Goal: Communication & Community: Answer question/provide support

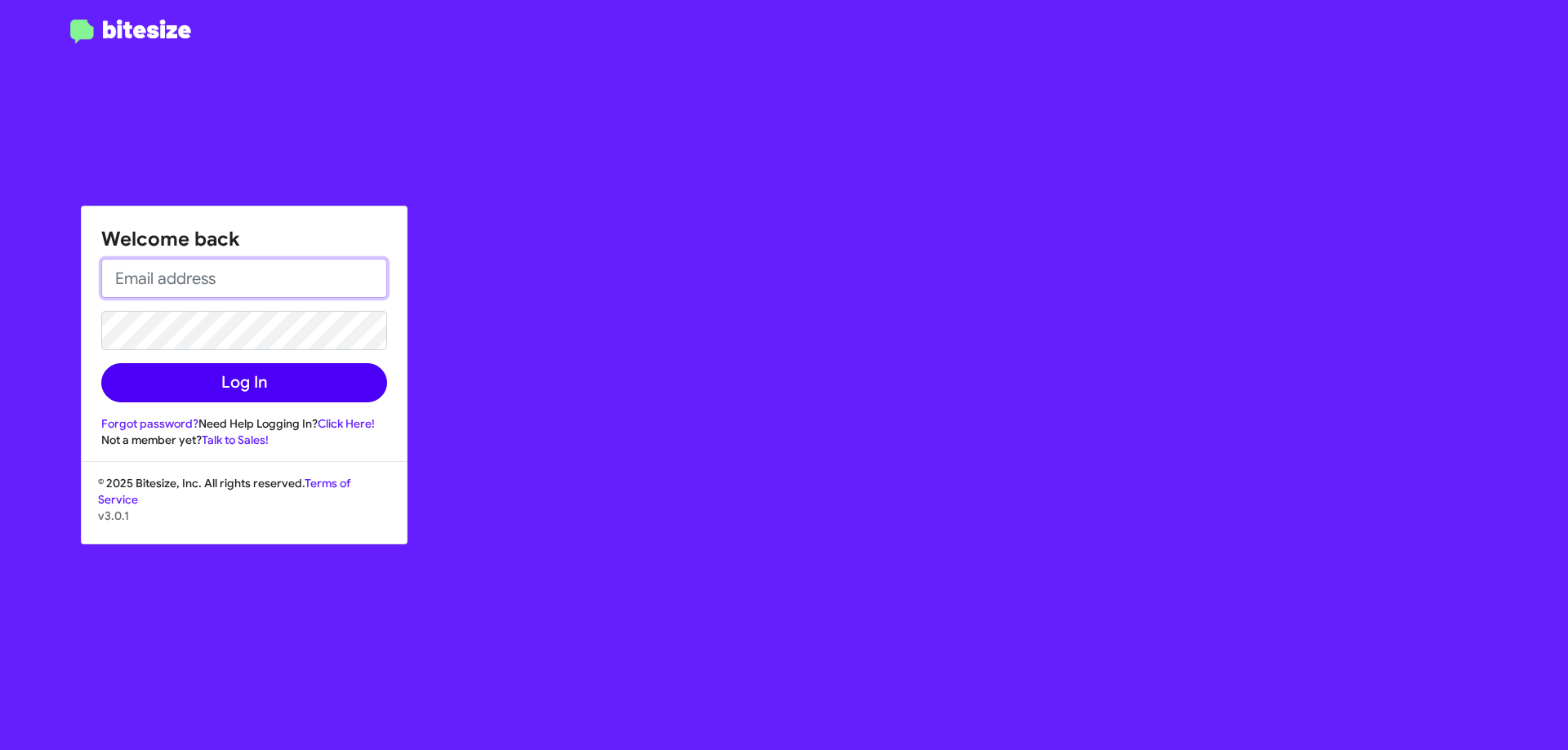
type input "[EMAIL_ADDRESS][DOMAIN_NAME]"
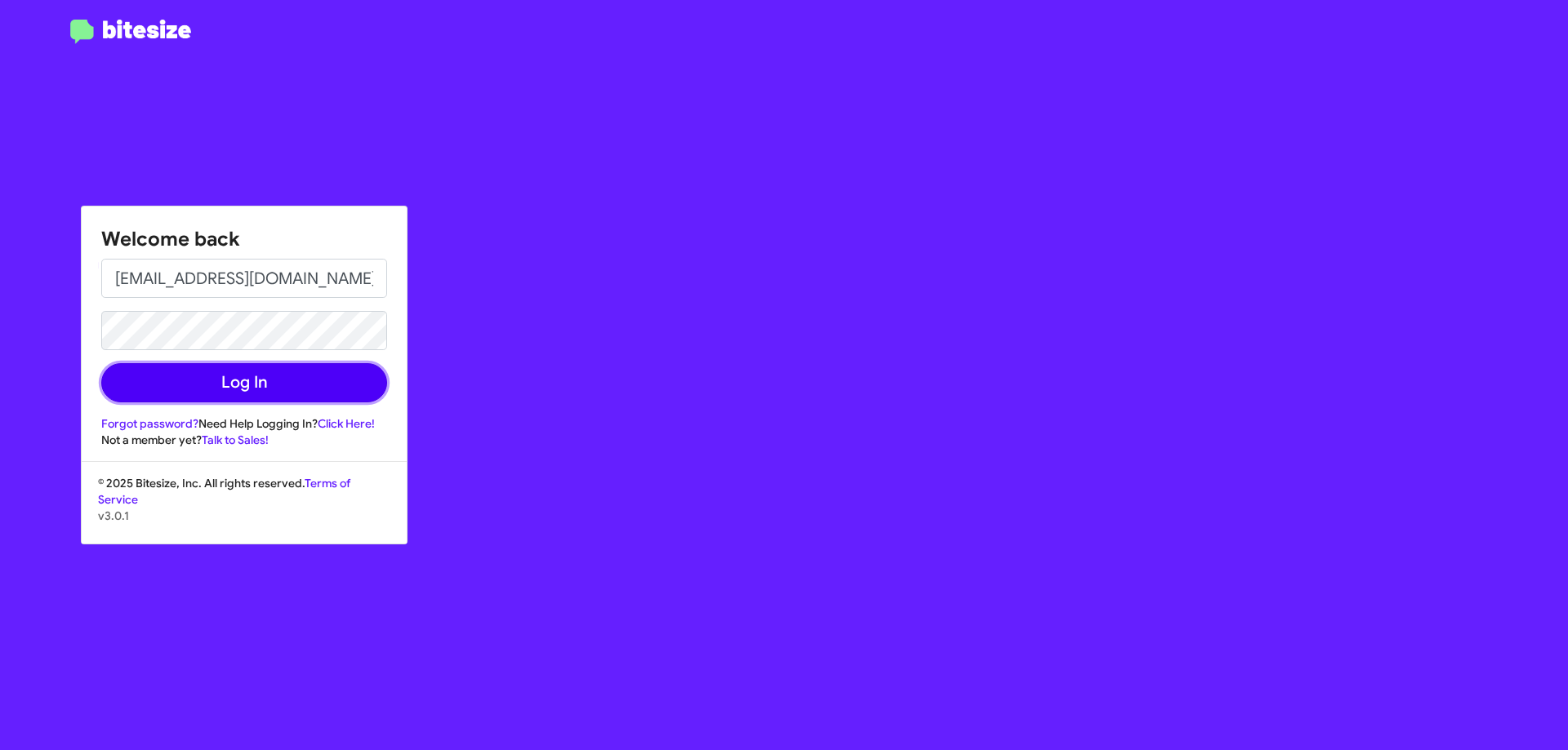
click at [215, 394] on button "Log In" at bounding box center [244, 383] width 286 height 39
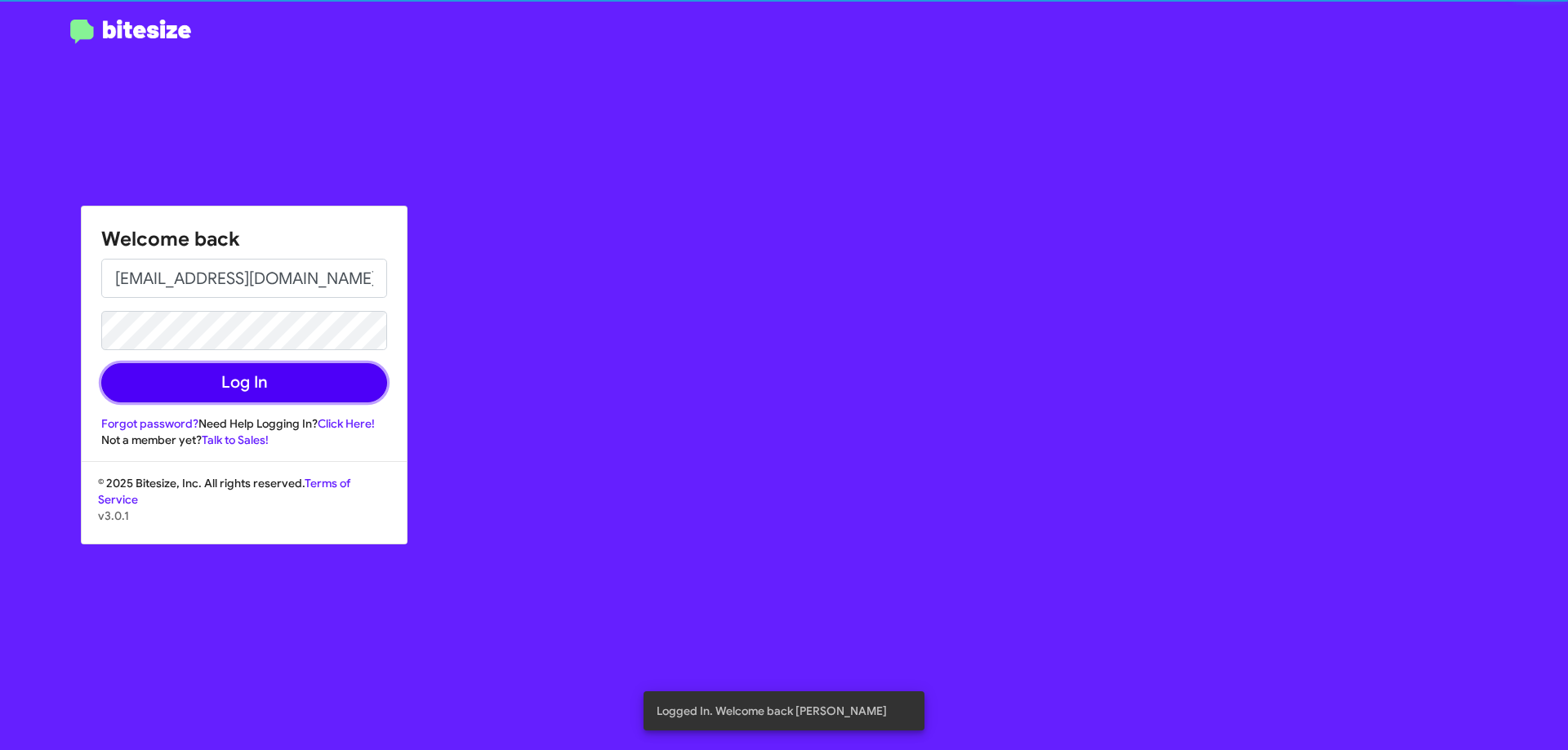
drag, startPoint x: 316, startPoint y: 374, endPoint x: 324, endPoint y: 373, distance: 8.1
click at [315, 374] on button "Log In" at bounding box center [244, 383] width 286 height 39
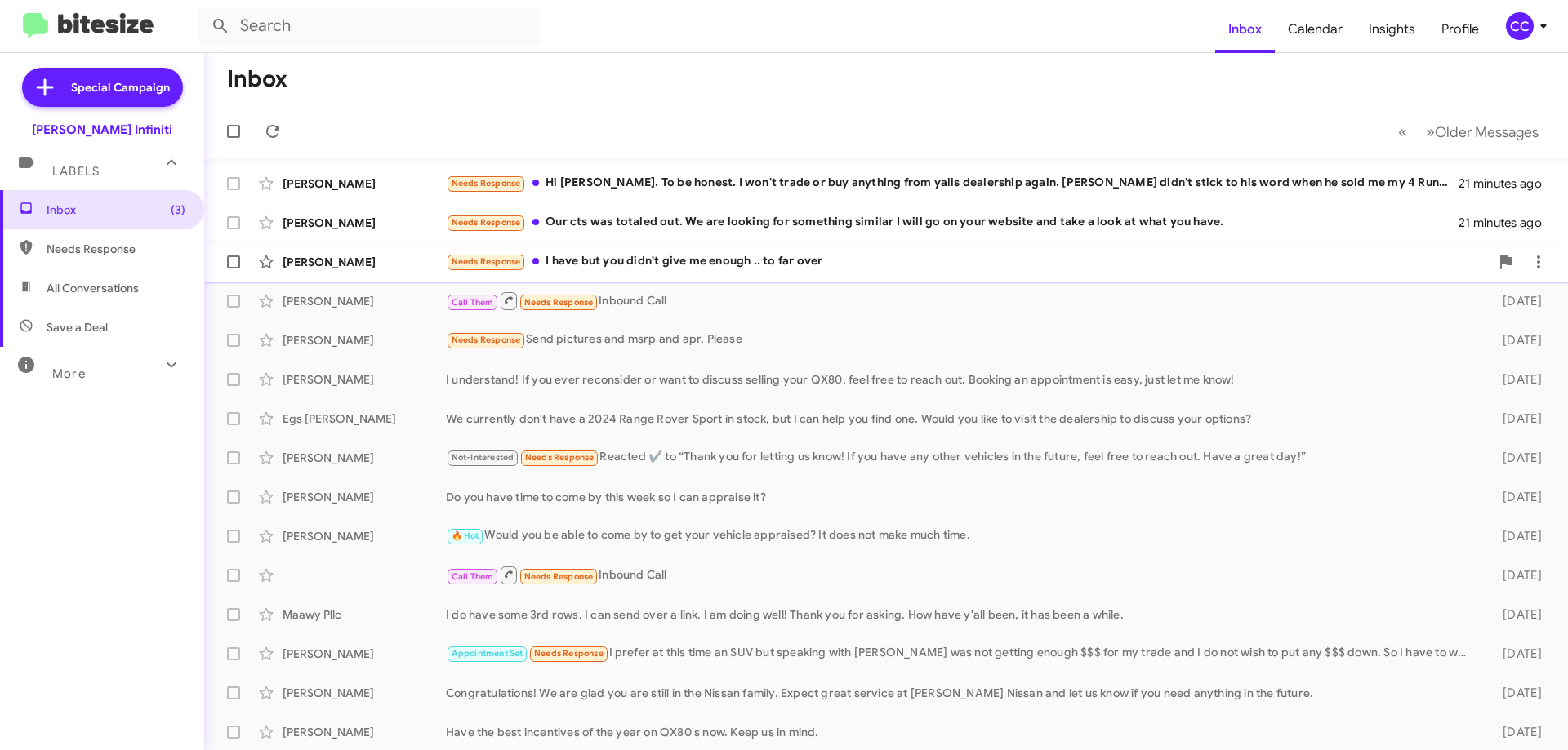
click at [579, 259] on div "Needs Response I have but you didn't give me enough .. to far over" at bounding box center [968, 261] width 1044 height 19
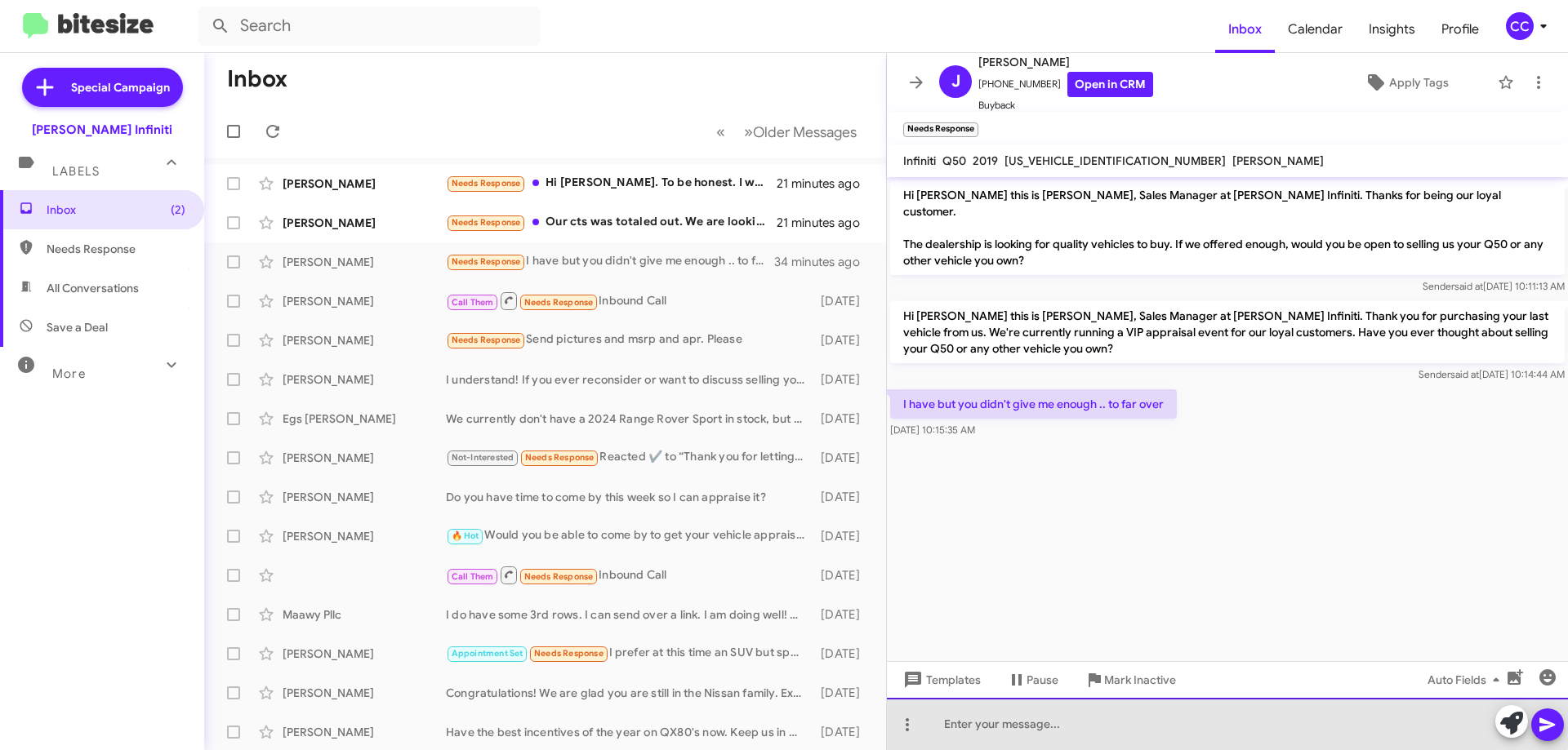
click at [1053, 718] on div at bounding box center [1227, 724] width 681 height 52
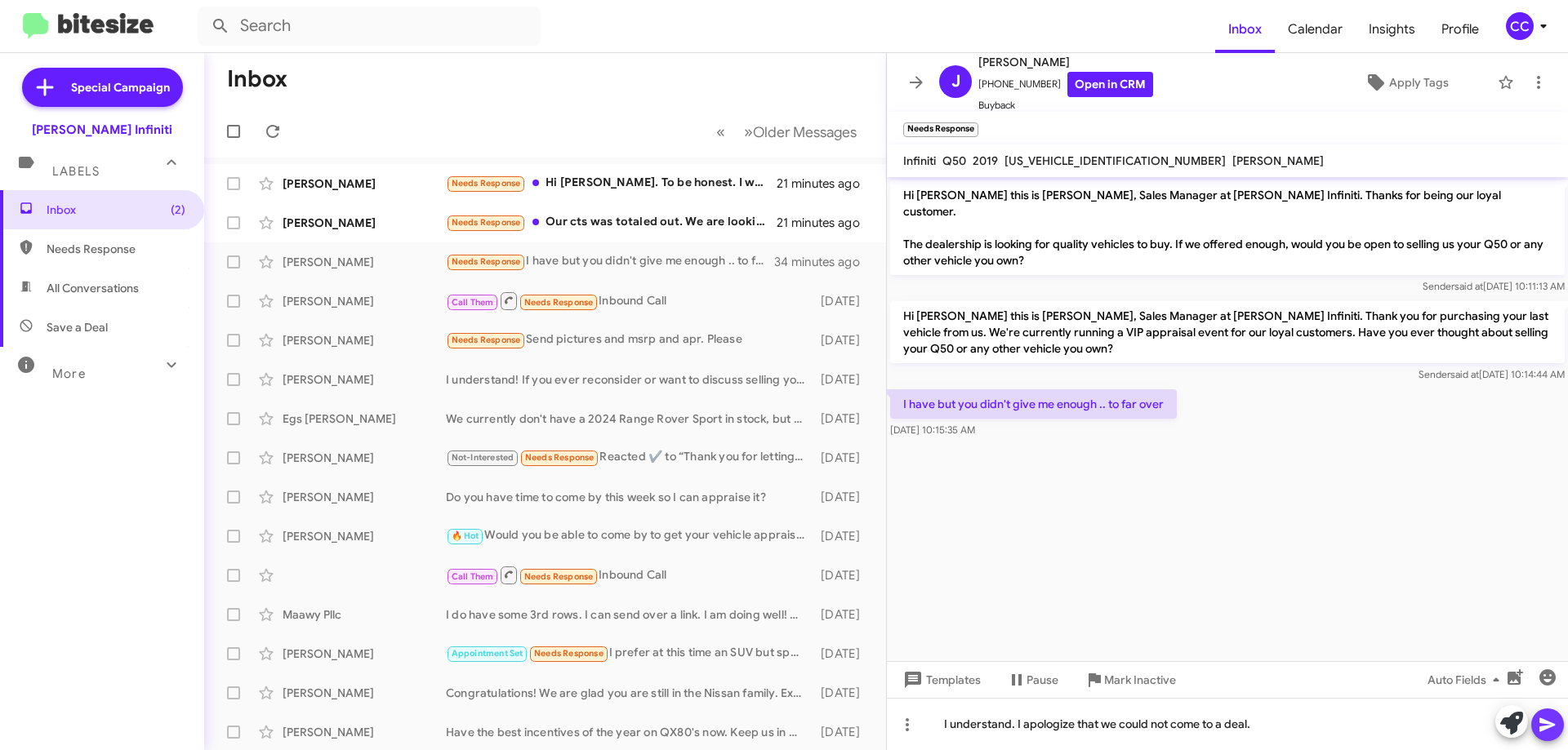
click at [1543, 721] on icon at bounding box center [1547, 725] width 16 height 14
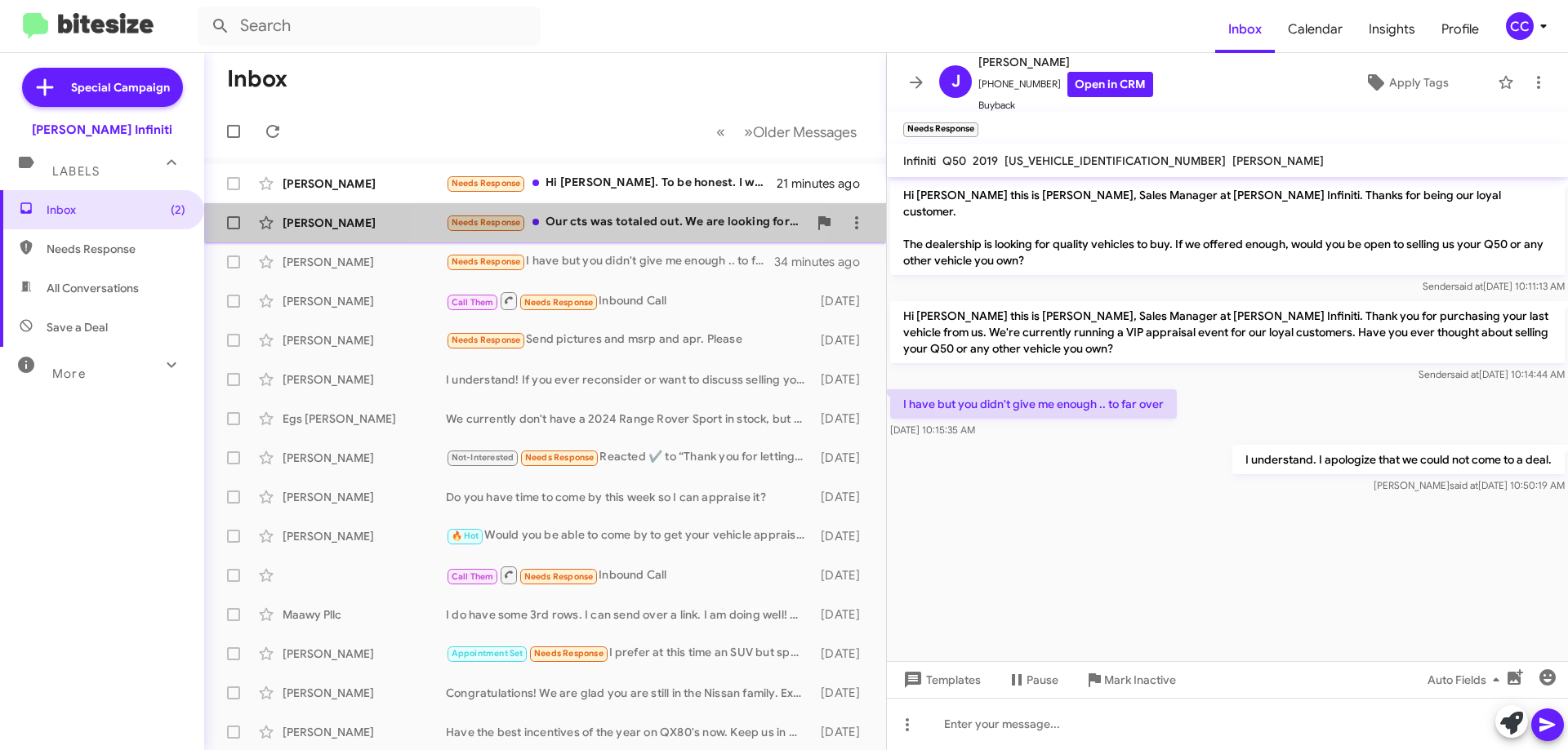
click at [609, 218] on div "Needs Response Our cts was totaled out. We are looking for something similar I …" at bounding box center [627, 222] width 362 height 19
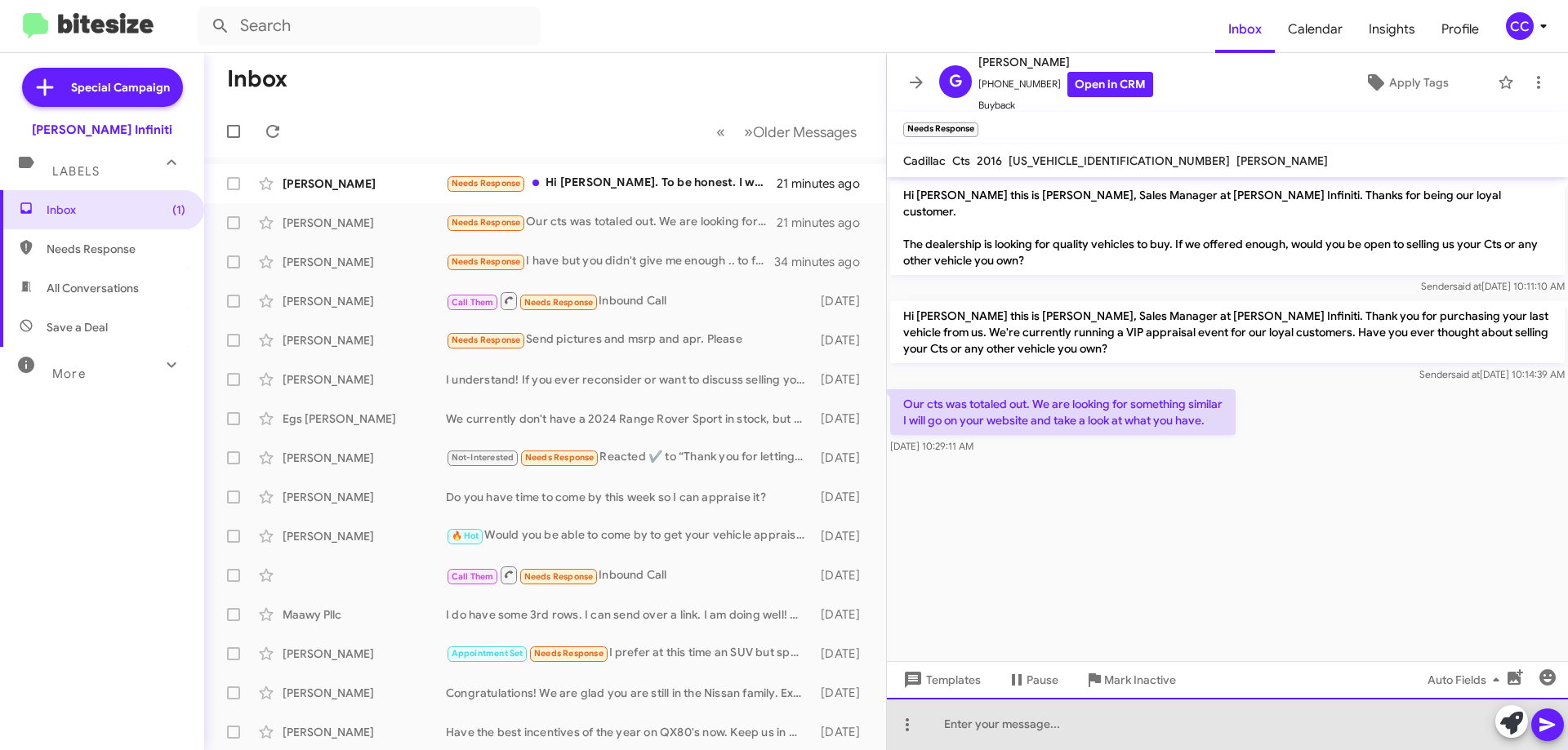
click at [1124, 723] on div at bounding box center [1227, 724] width 681 height 52
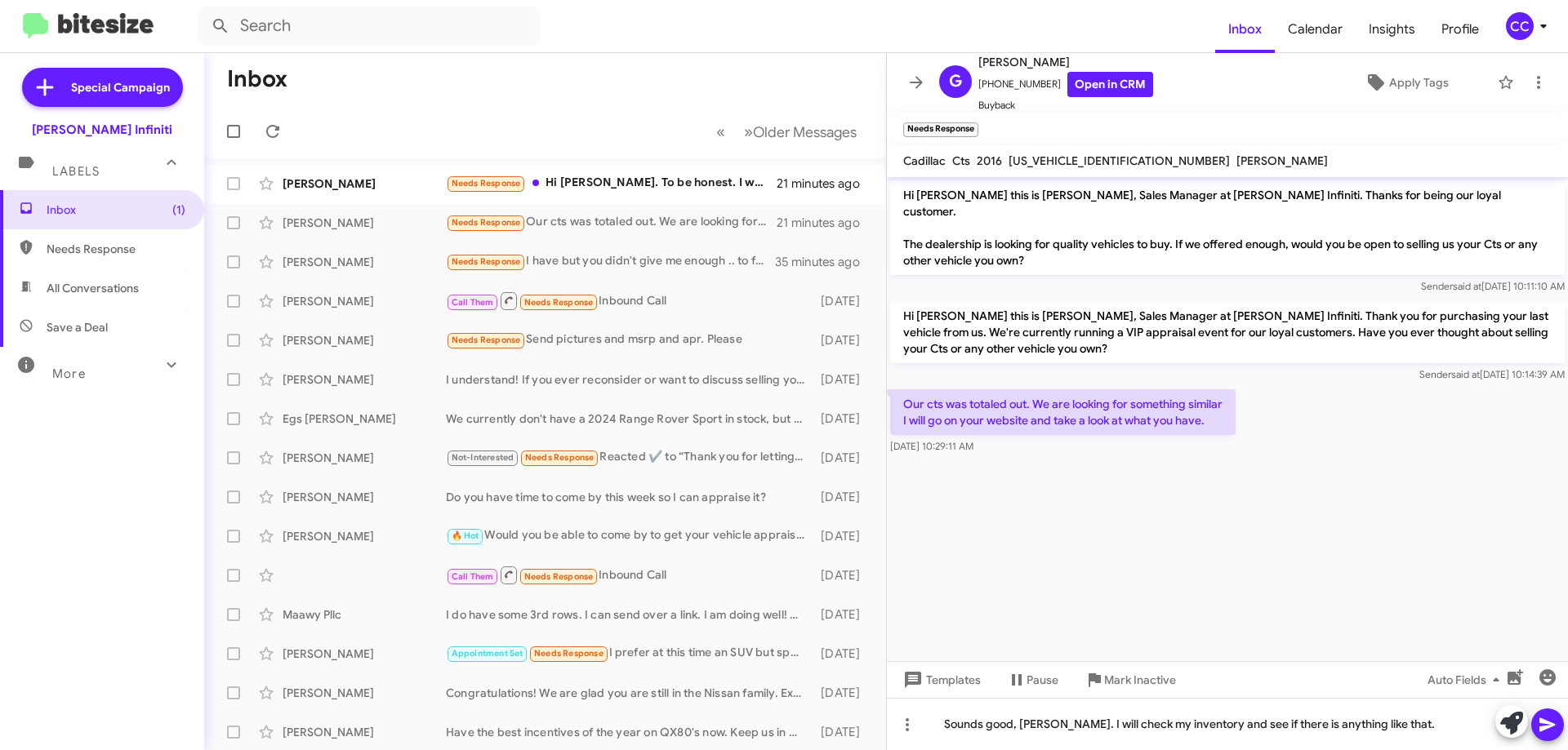
click at [1547, 722] on icon at bounding box center [1547, 725] width 16 height 14
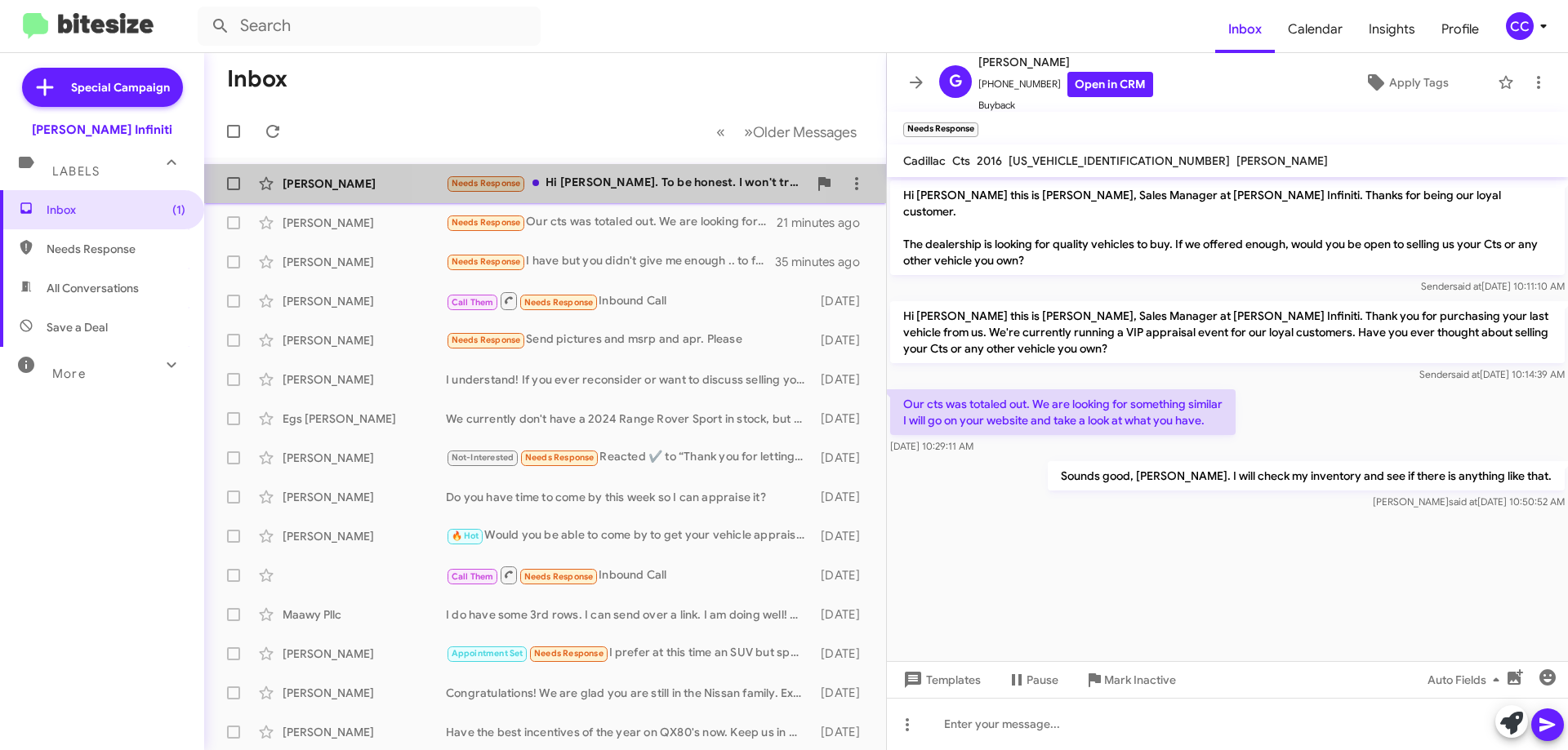
click at [634, 187] on div "Needs Response Hi [PERSON_NAME]. To be honest. I won't trade or buy anything fr…" at bounding box center [627, 183] width 362 height 19
